Goal: Find specific page/section: Find specific page/section

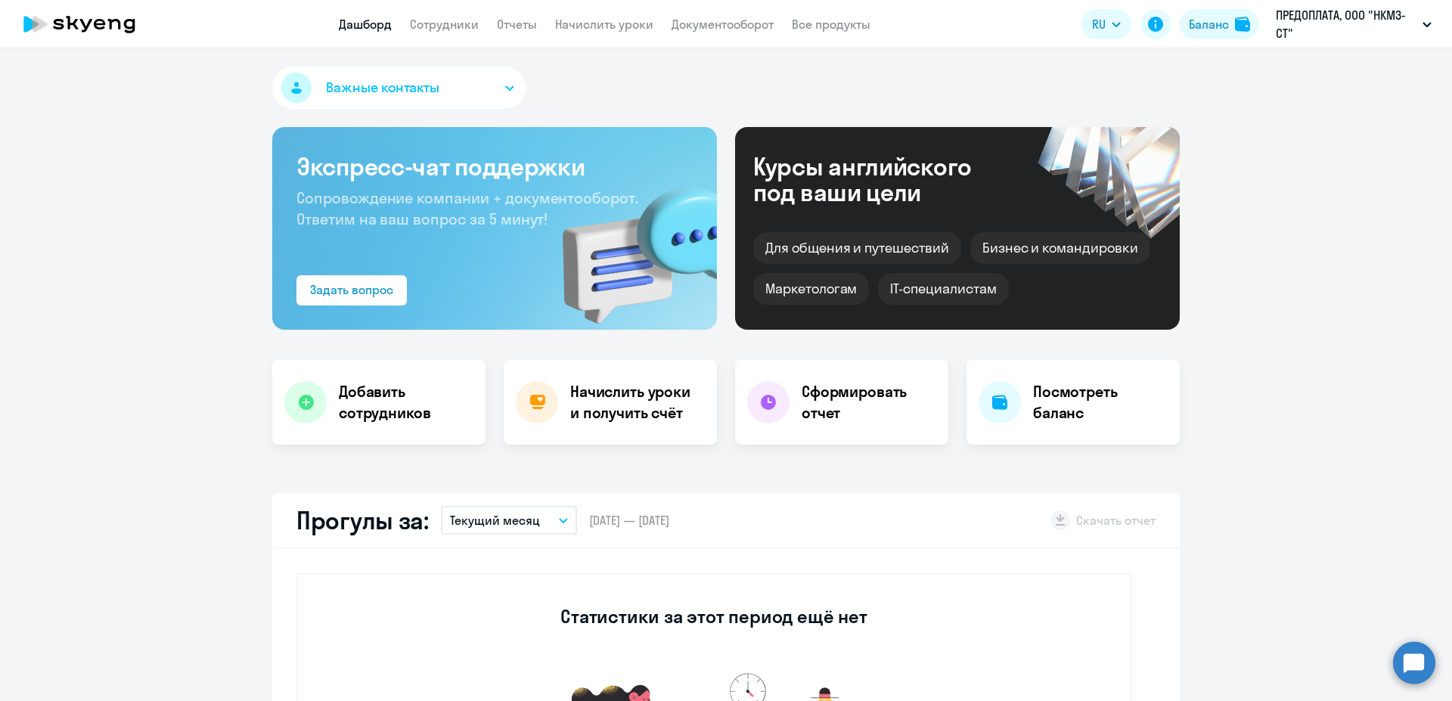
select select "30"
click at [446, 27] on link "Сотрудники" at bounding box center [444, 24] width 69 height 15
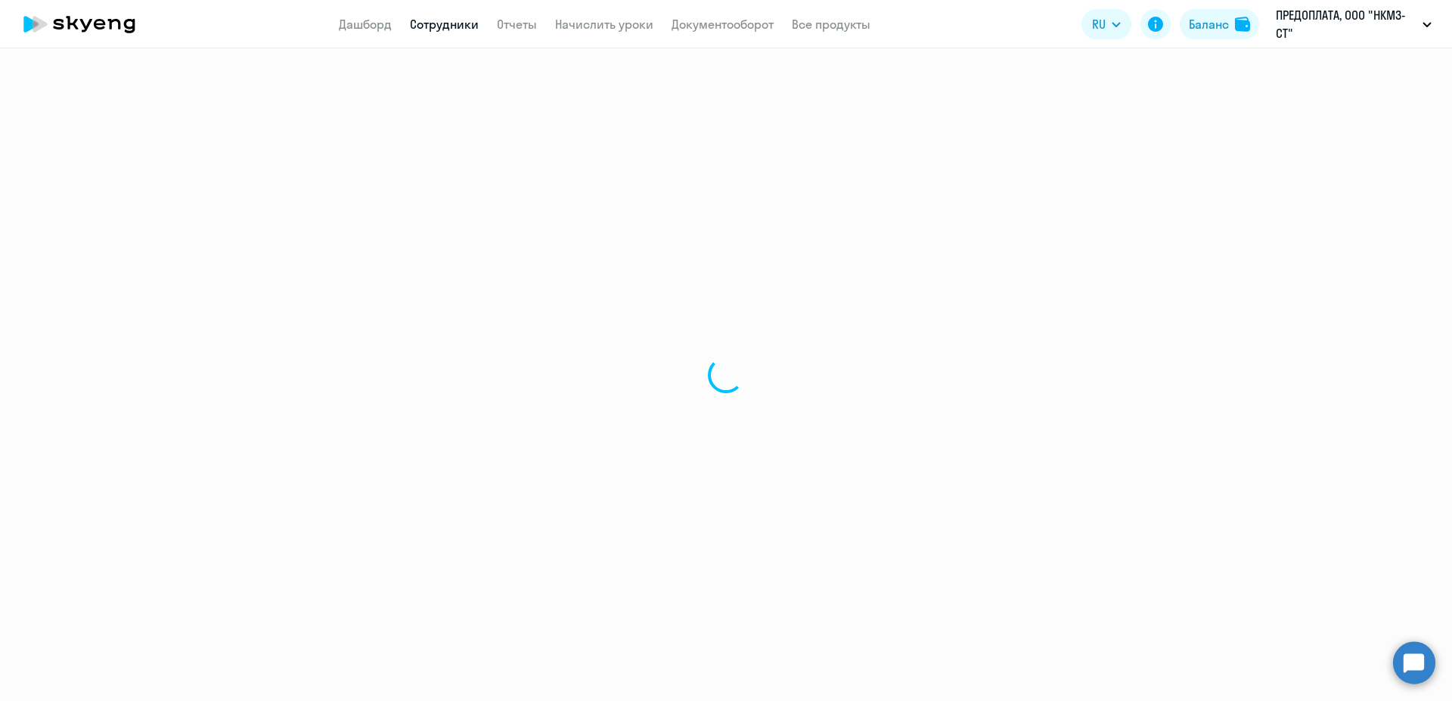
select select "30"
